Goal: Information Seeking & Learning: Check status

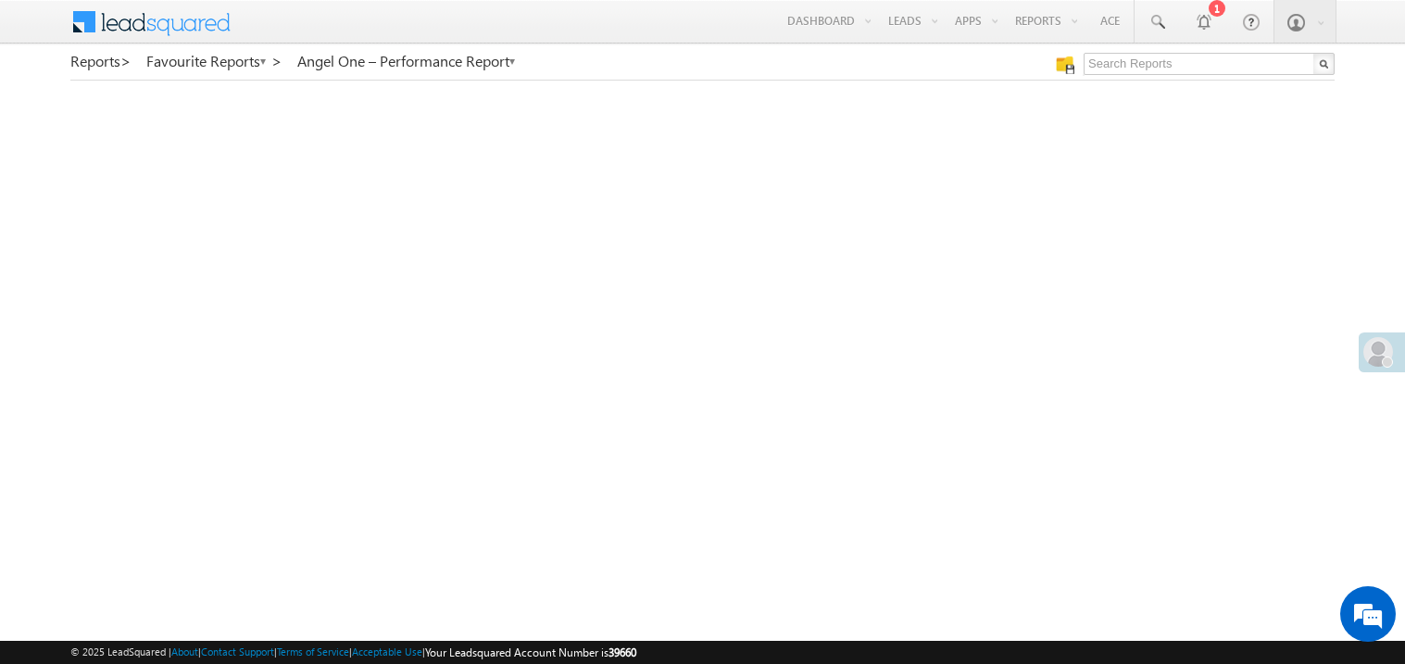
click at [0, 0] on link "My Favourite Reports" at bounding box center [0, 0] width 0 height 0
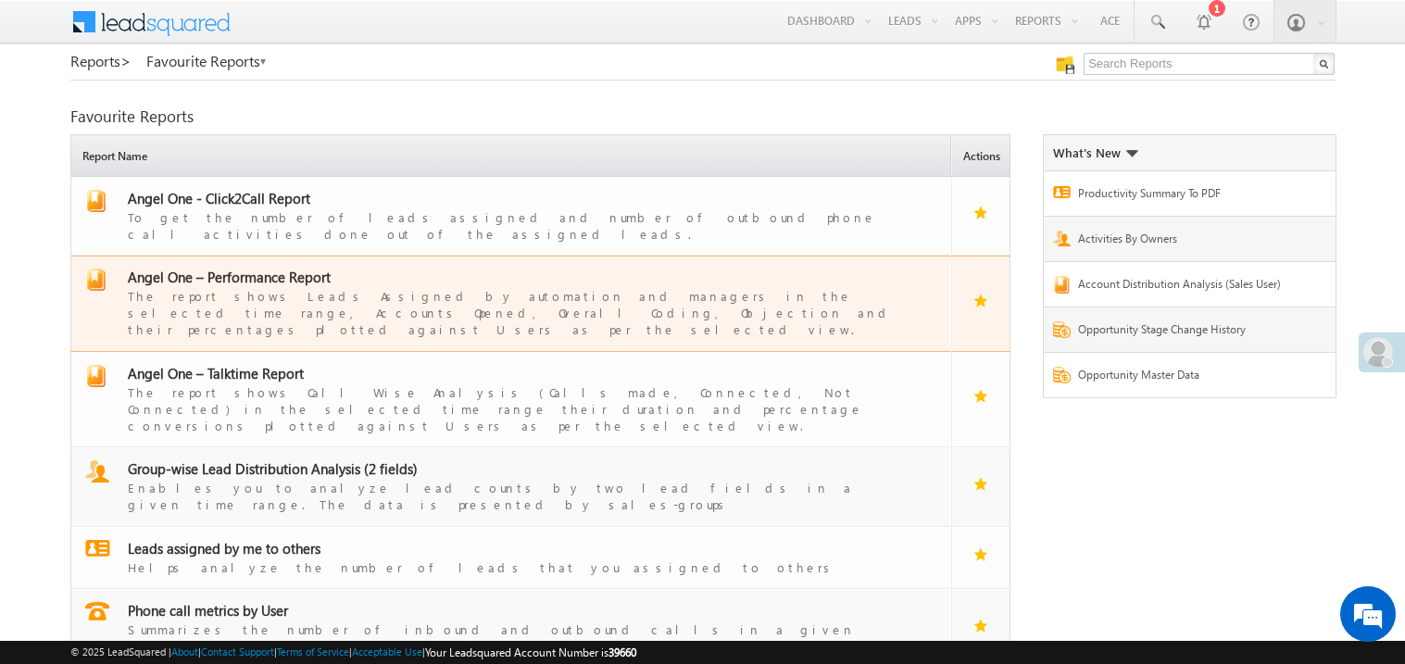
click at [265, 268] on span "Angel One – Performance Report" at bounding box center [229, 277] width 203 height 19
